Goal: Task Accomplishment & Management: Manage account settings

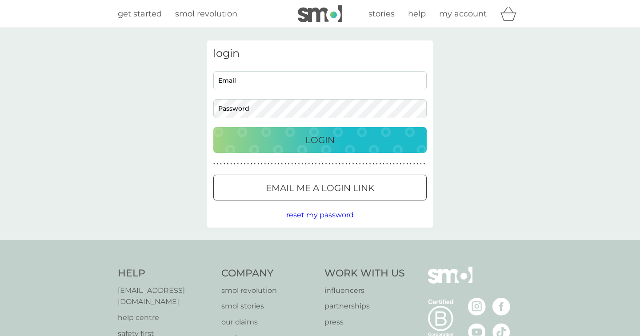
click at [291, 79] on input "Email" at bounding box center [319, 80] width 213 height 19
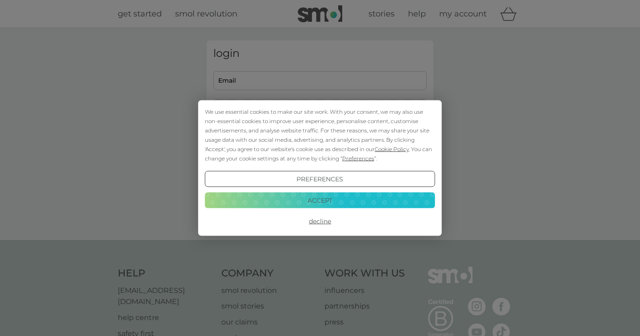
type input "[EMAIL_ADDRESS][DOMAIN_NAME]"
click at [315, 193] on button "Accept" at bounding box center [320, 200] width 230 height 16
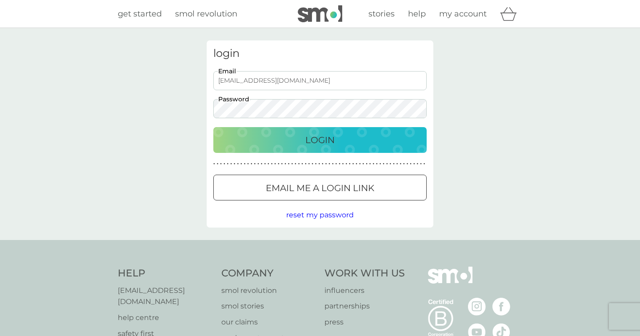
click at [306, 143] on p "Login" at bounding box center [320, 140] width 29 height 14
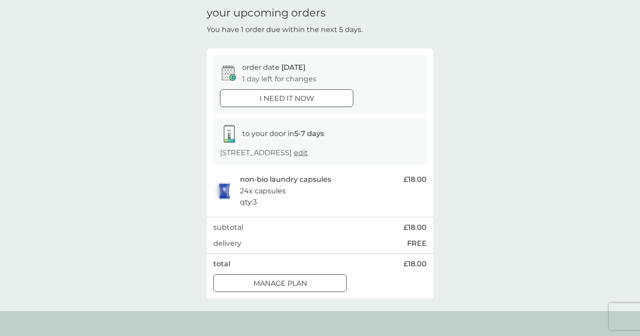
scroll to position [44, 0]
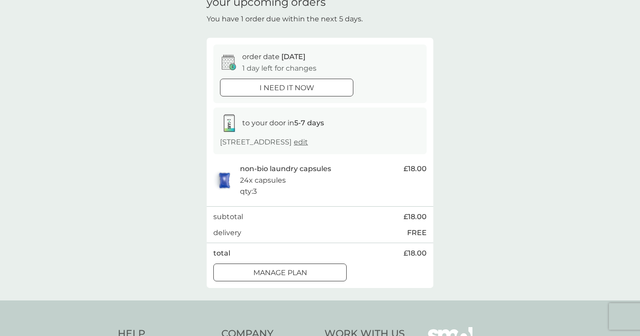
click at [301, 279] on p "Manage plan" at bounding box center [280, 273] width 54 height 12
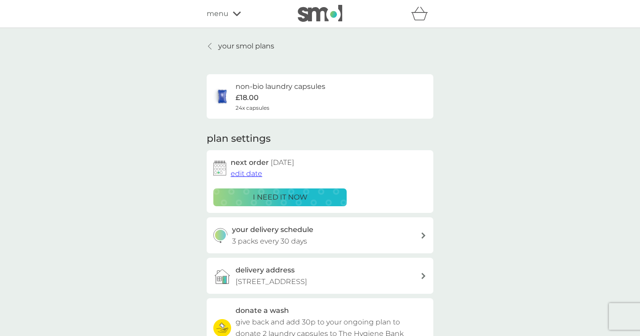
click at [387, 239] on div "your delivery schedule 3 packs every 30 days" at bounding box center [326, 235] width 189 height 23
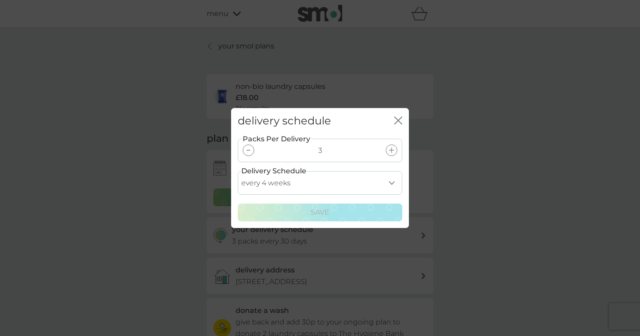
click at [251, 149] on div at bounding box center [249, 151] width 12 height 12
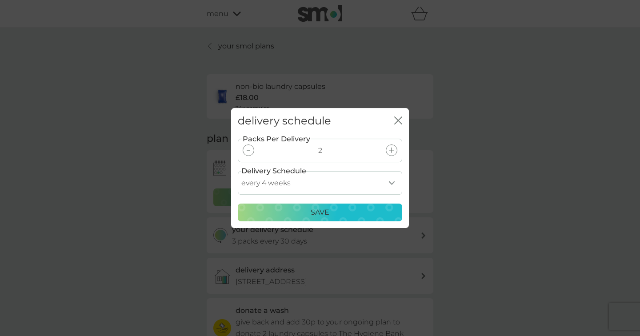
click at [290, 184] on select "every 1 week every 2 weeks every 3 weeks every 4 weeks every 5 weeks every 6 we…" at bounding box center [320, 183] width 165 height 24
select select "35"
click at [298, 216] on div "Save" at bounding box center [320, 213] width 153 height 12
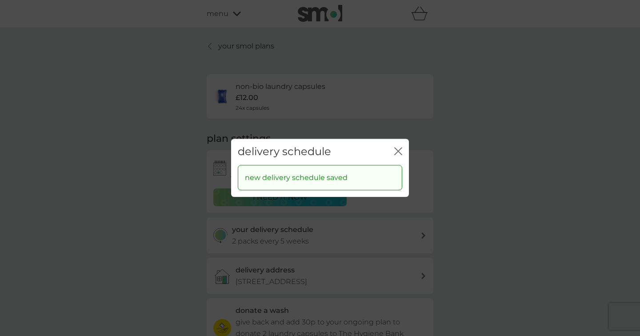
click at [398, 149] on icon "close" at bounding box center [398, 151] width 8 height 8
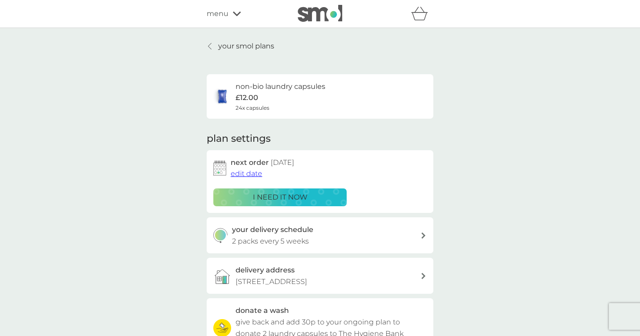
click at [224, 48] on p "your smol plans" at bounding box center [246, 46] width 56 height 12
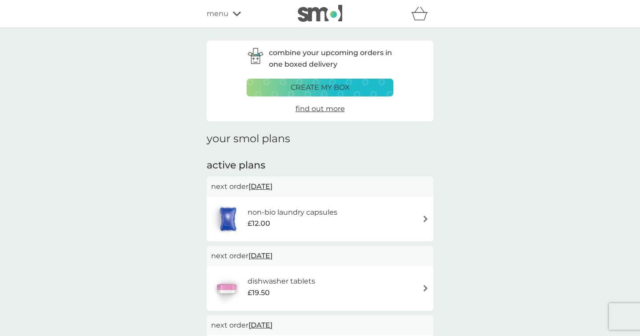
click at [221, 7] on div "refer a friend & you BOTH save smol impact smol shop your smol plans your upcom…" at bounding box center [320, 14] width 227 height 18
click at [223, 14] on span "menu" at bounding box center [218, 14] width 22 height 12
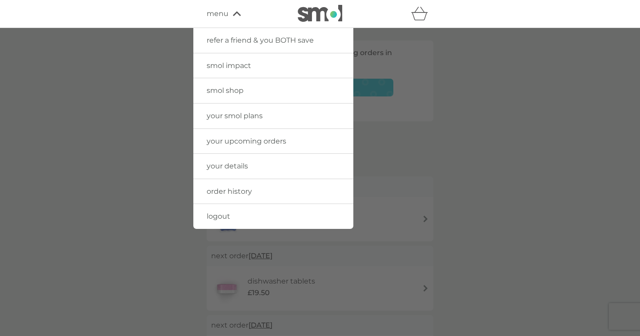
click at [234, 193] on span "order history" at bounding box center [229, 191] width 45 height 8
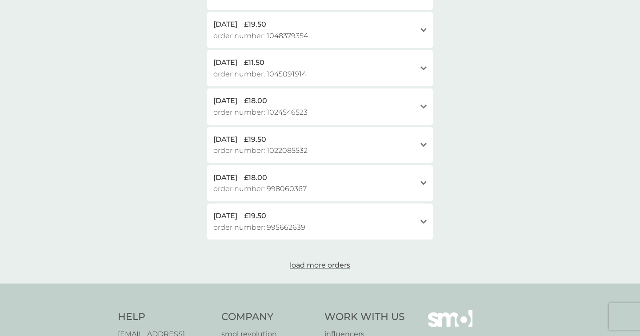
scroll to position [349, 0]
click at [322, 267] on span "load more orders" at bounding box center [320, 265] width 60 height 8
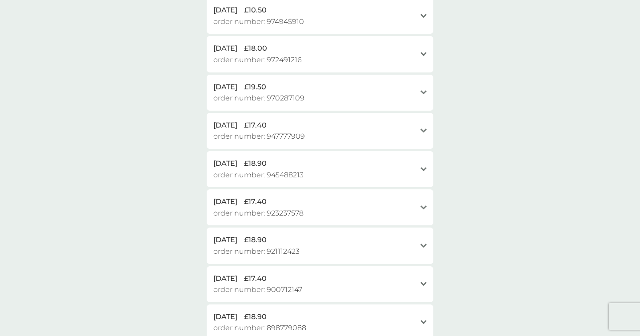
scroll to position [593, 0]
